Goal: Information Seeking & Learning: Learn about a topic

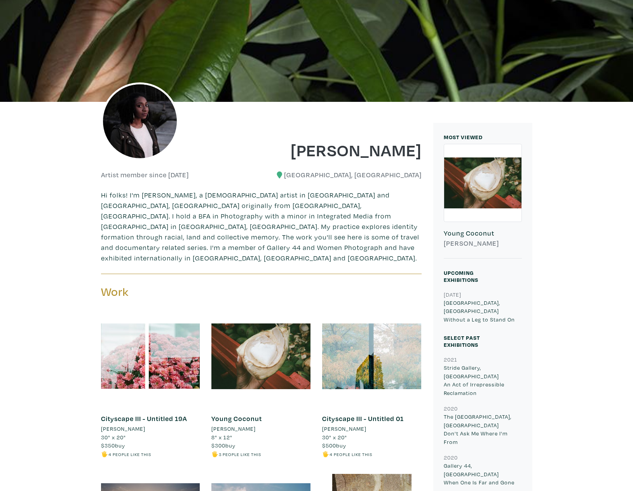
scroll to position [211, 0]
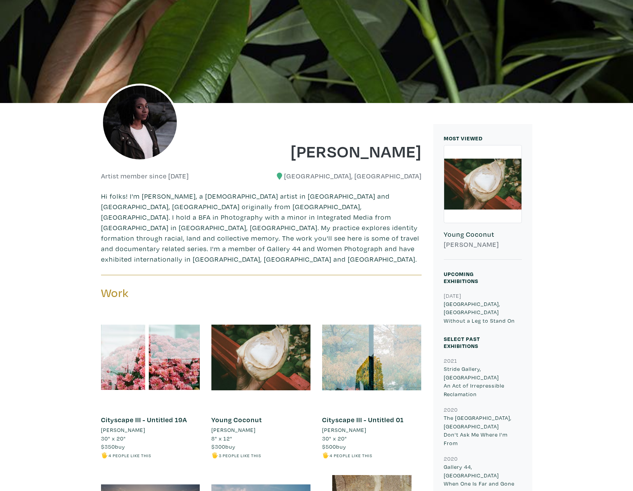
scroll to position [12, 0]
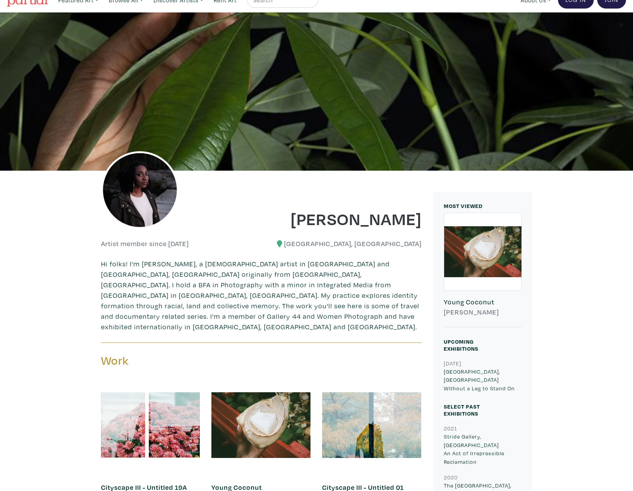
click at [497, 270] on div at bounding box center [482, 251] width 77 height 77
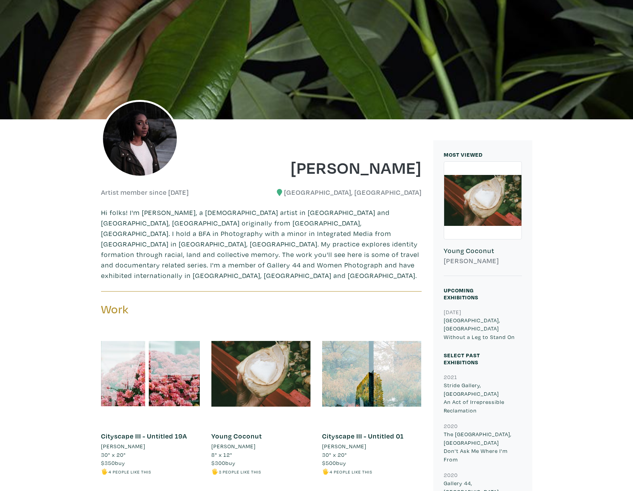
scroll to position [116, 0]
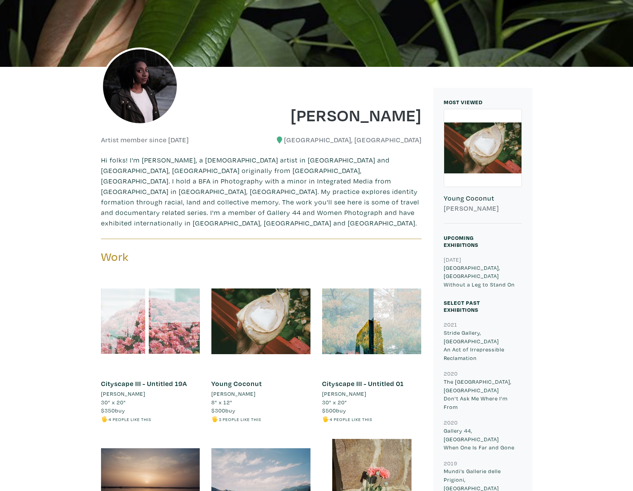
click at [125, 307] on div at bounding box center [150, 321] width 99 height 99
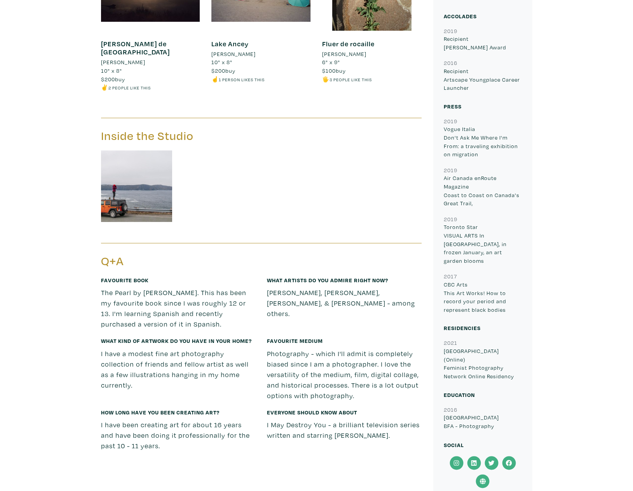
scroll to position [679, 0]
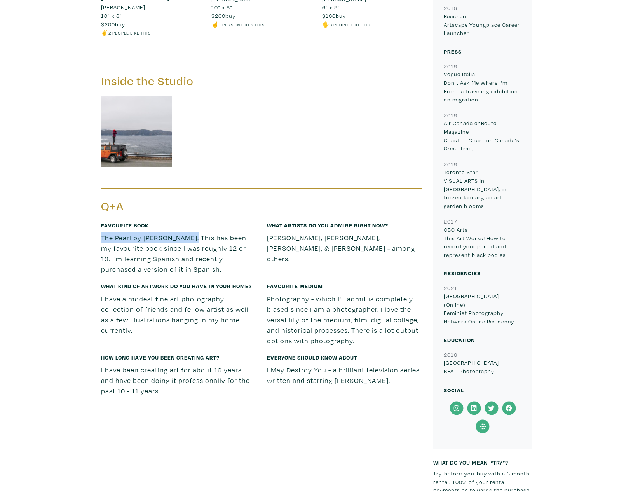
drag, startPoint x: 192, startPoint y: 219, endPoint x: 99, endPoint y: 219, distance: 92.5
click at [99, 221] on div "Favourite book The Pearl by John Steinbeck. This has been my favourite book sin…" at bounding box center [178, 251] width 166 height 61
copy p "The Pearl by John Steinbeck"
click at [66, 300] on div "Farihah Shah Artist member since 2020 Bradford, Ontario Hi folks! I'm Farihah A…" at bounding box center [317, 160] width 622 height 1310
drag, startPoint x: 299, startPoint y: 219, endPoint x: 263, endPoint y: 219, distance: 36.6
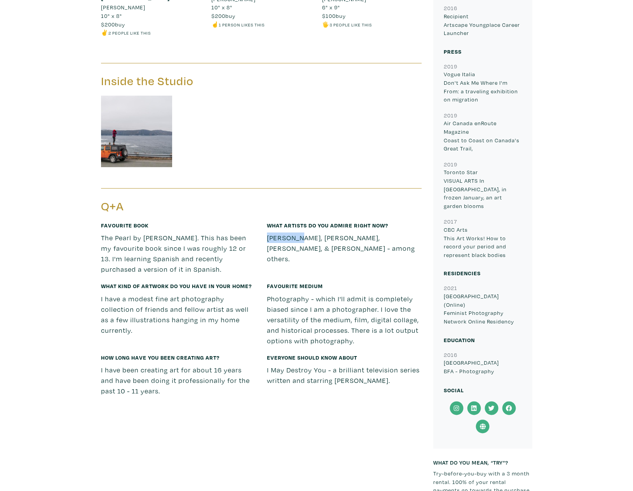
click at [263, 221] on div "What artists do you admire right now? Eve Tagny, Sarah Pannell, Lelia Fatimi, &…" at bounding box center [344, 251] width 166 height 61
copy p "Eve Tagny"
drag, startPoint x: 346, startPoint y: 220, endPoint x: 302, endPoint y: 219, distance: 44.3
click at [302, 233] on p "Eve Tagny, Sarah Pannell, Lelia Fatimi, & Timothy Yanick Hunter - among others." at bounding box center [344, 248] width 155 height 31
copy p "Sarah Pannell"
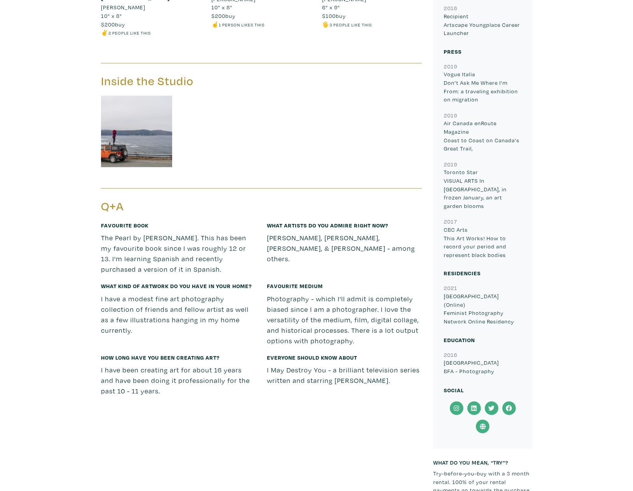
click at [378, 253] on div "What artists do you admire right now? Eve Tagny, Sarah Pannell, Lelia Fatimi, &…" at bounding box center [344, 251] width 166 height 61
drag, startPoint x: 350, startPoint y: 218, endPoint x: 386, endPoint y: 219, distance: 36.2
click at [386, 233] on p "Eve Tagny, Sarah Pannell, Lelia Fatimi, & Timothy Yanick Hunter - among others." at bounding box center [344, 248] width 155 height 31
copy p "Lelia Fatimi"
drag, startPoint x: 268, startPoint y: 229, endPoint x: 341, endPoint y: 229, distance: 73.5
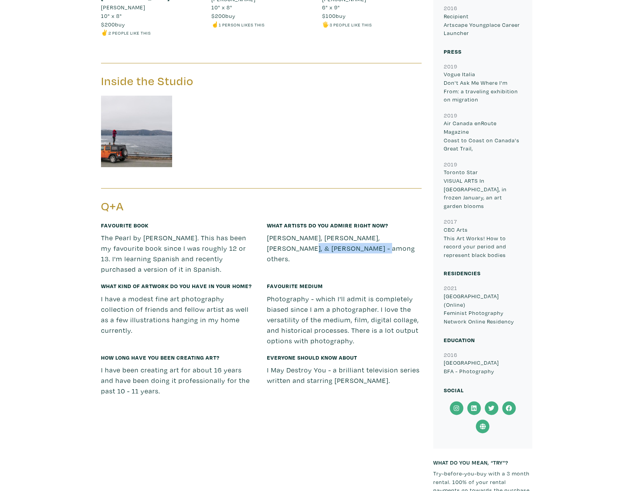
click at [341, 233] on p "Eve Tagny, Sarah Pannell, Lelia Fatimi, & Timothy Yanick Hunter - among others." at bounding box center [344, 248] width 155 height 31
copy p "Timothy Yanick Hunter"
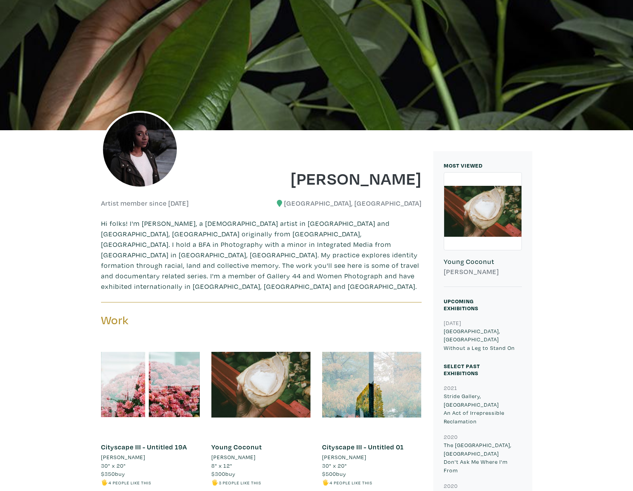
scroll to position [100, 0]
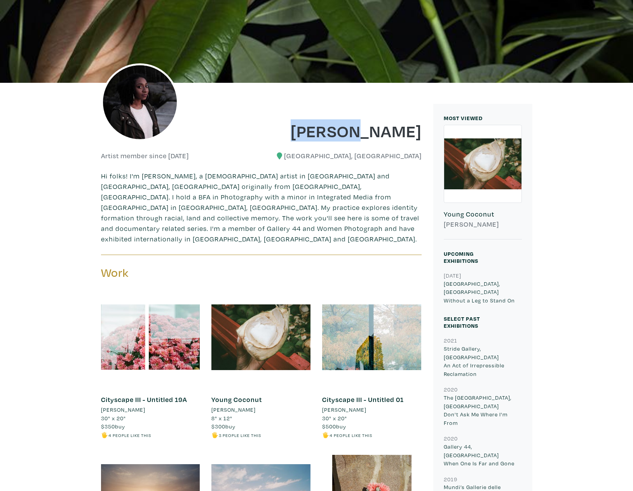
drag, startPoint x: 322, startPoint y: 131, endPoint x: 377, endPoint y: 129, distance: 55.2
click at [377, 129] on h1 "[PERSON_NAME]" at bounding box center [344, 130] width 155 height 21
copy h1 "Farihah"
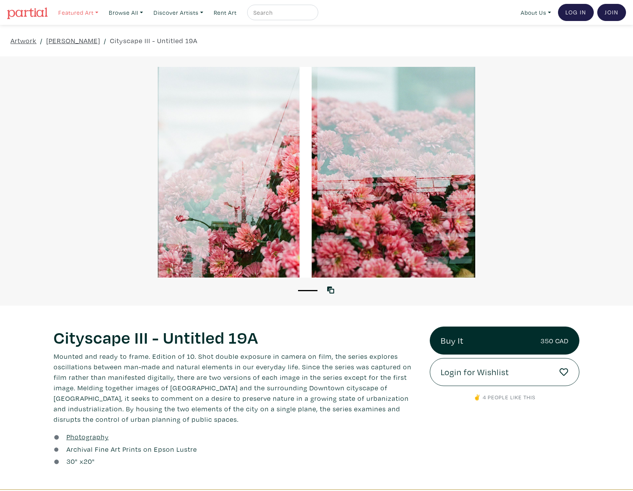
click at [87, 11] on link "Featured Art" at bounding box center [78, 13] width 47 height 16
click at [140, 12] on link "Browse All" at bounding box center [125, 13] width 41 height 16
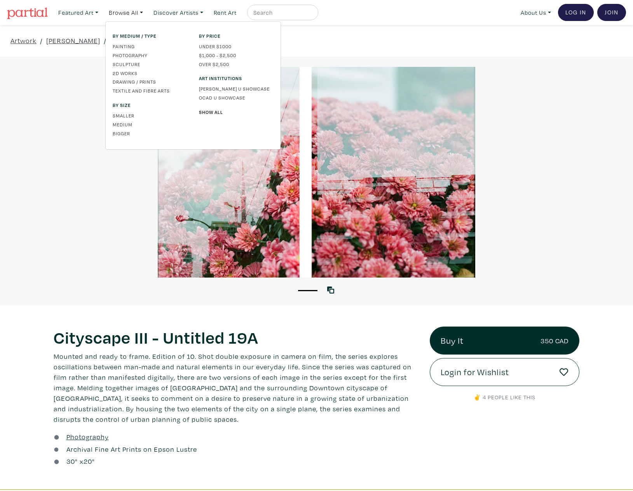
drag, startPoint x: 54, startPoint y: 131, endPoint x: 27, endPoint y: 30, distance: 104.7
click at [54, 131] on div at bounding box center [316, 172] width 633 height 211
